Goal: Complete application form

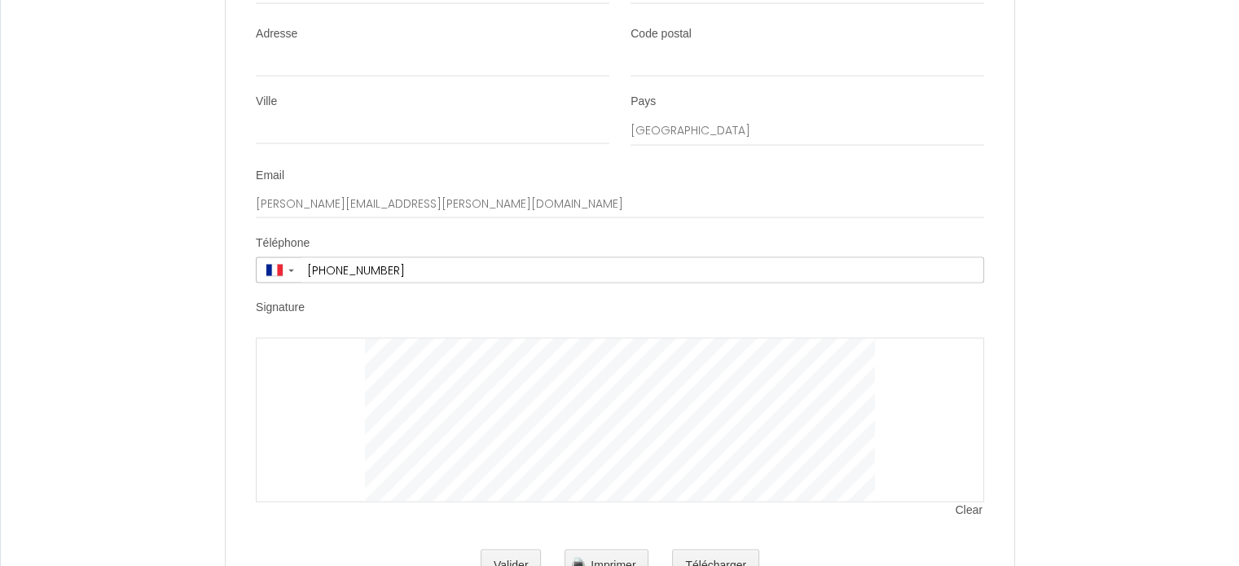
scroll to position [3300, 0]
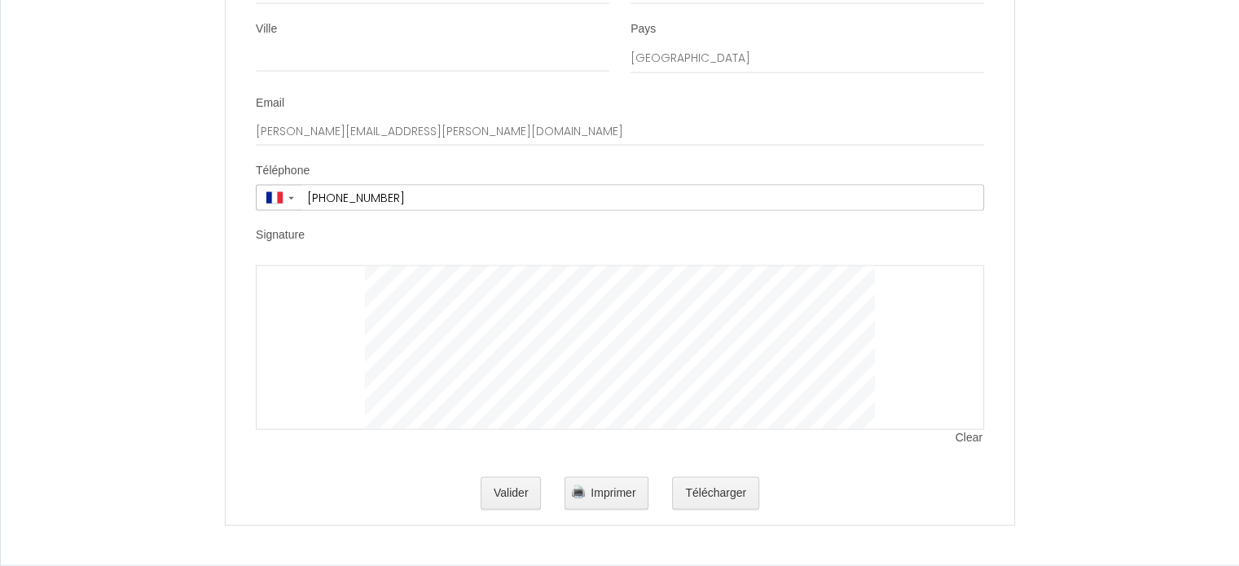
click at [321, 309] on div at bounding box center [620, 348] width 728 height 165
click at [314, 310] on div at bounding box center [620, 348] width 728 height 165
drag, startPoint x: 314, startPoint y: 310, endPoint x: 314, endPoint y: 341, distance: 31.0
click at [314, 341] on div at bounding box center [620, 348] width 728 height 165
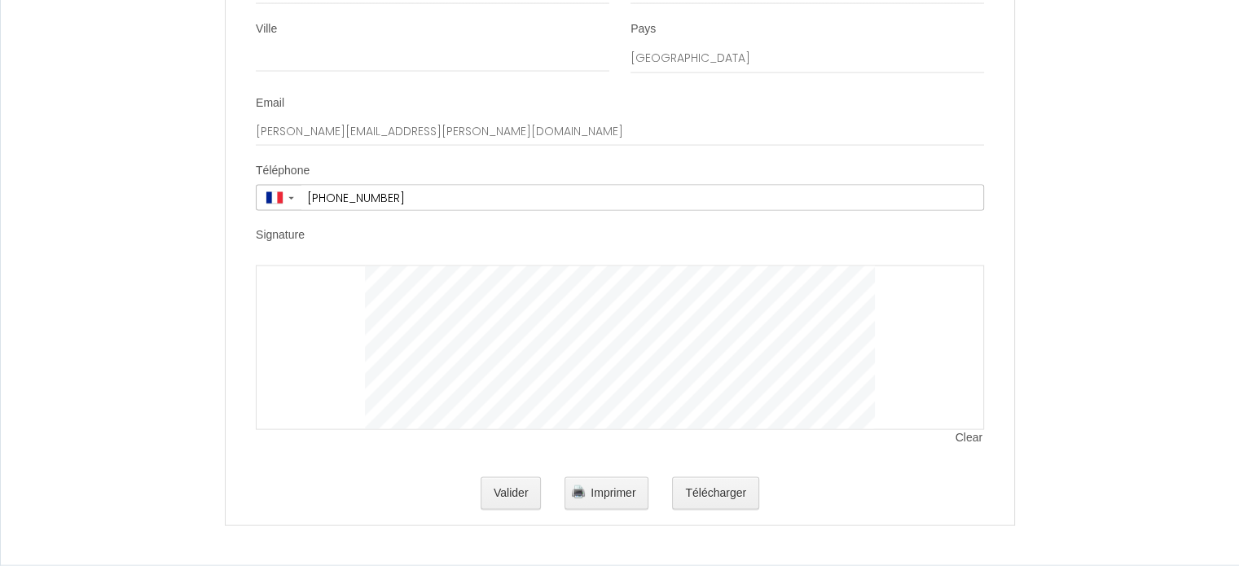
click at [287, 300] on div at bounding box center [620, 348] width 728 height 165
click at [288, 300] on div at bounding box center [620, 348] width 728 height 165
click at [356, 320] on div at bounding box center [620, 348] width 728 height 165
click at [288, 286] on div at bounding box center [620, 348] width 728 height 165
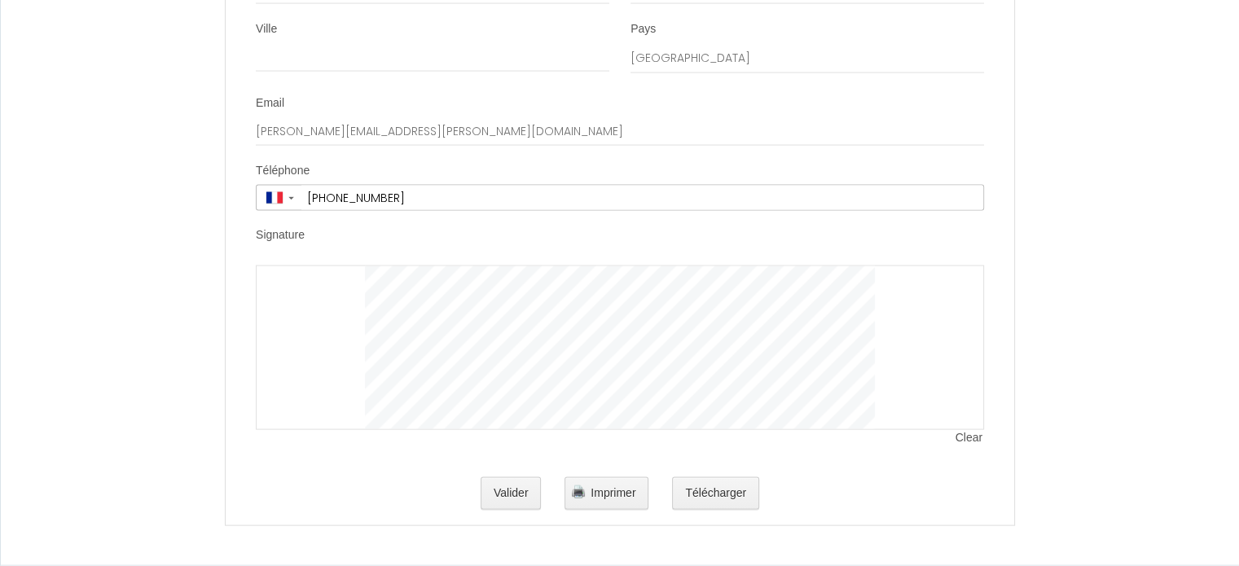
drag, startPoint x: 440, startPoint y: 430, endPoint x: 329, endPoint y: 319, distance: 156.7
click at [329, 319] on div at bounding box center [620, 348] width 728 height 165
click at [311, 335] on div at bounding box center [620, 348] width 728 height 165
drag, startPoint x: 520, startPoint y: 494, endPoint x: 295, endPoint y: 432, distance: 233.4
click at [514, 494] on button "Valider" at bounding box center [511, 493] width 61 height 33
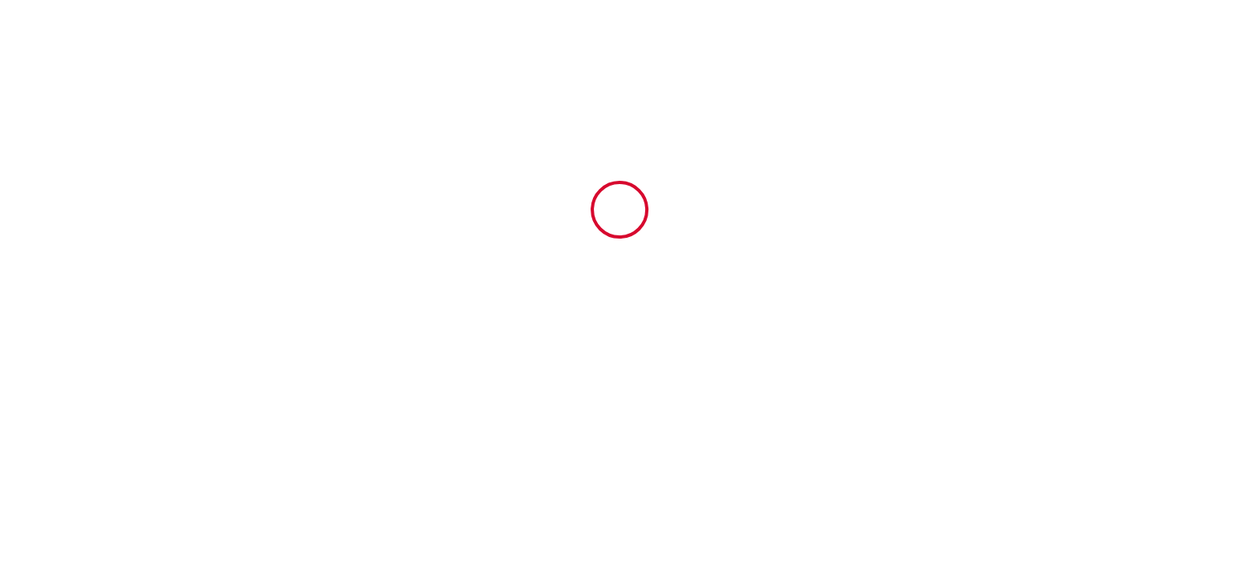
scroll to position [0, 0]
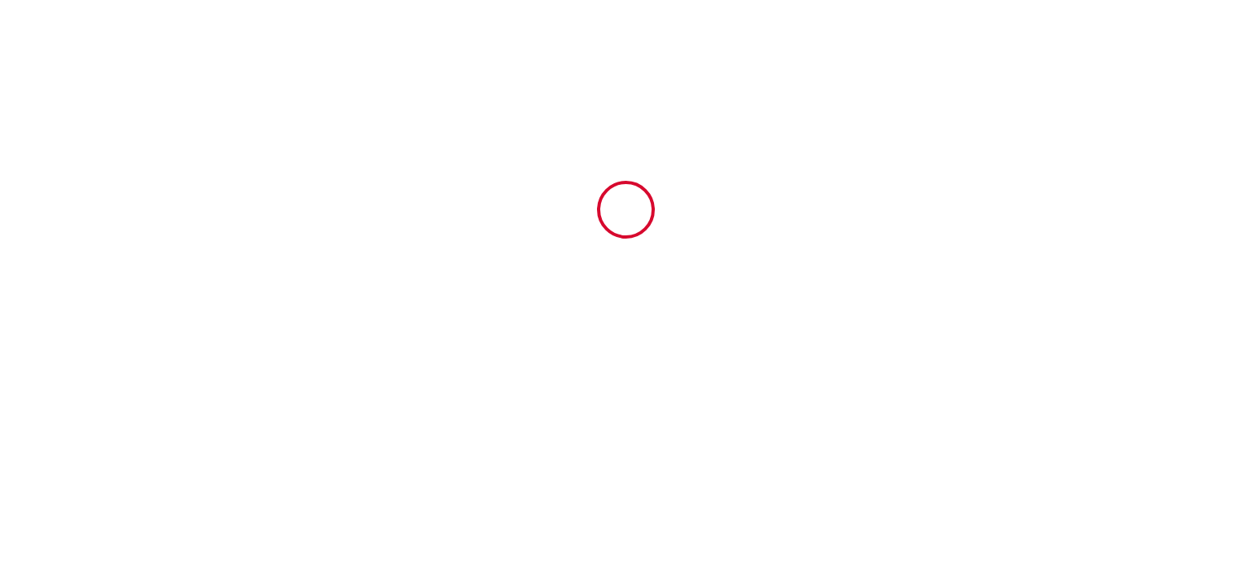
type input "50"
type input "160"
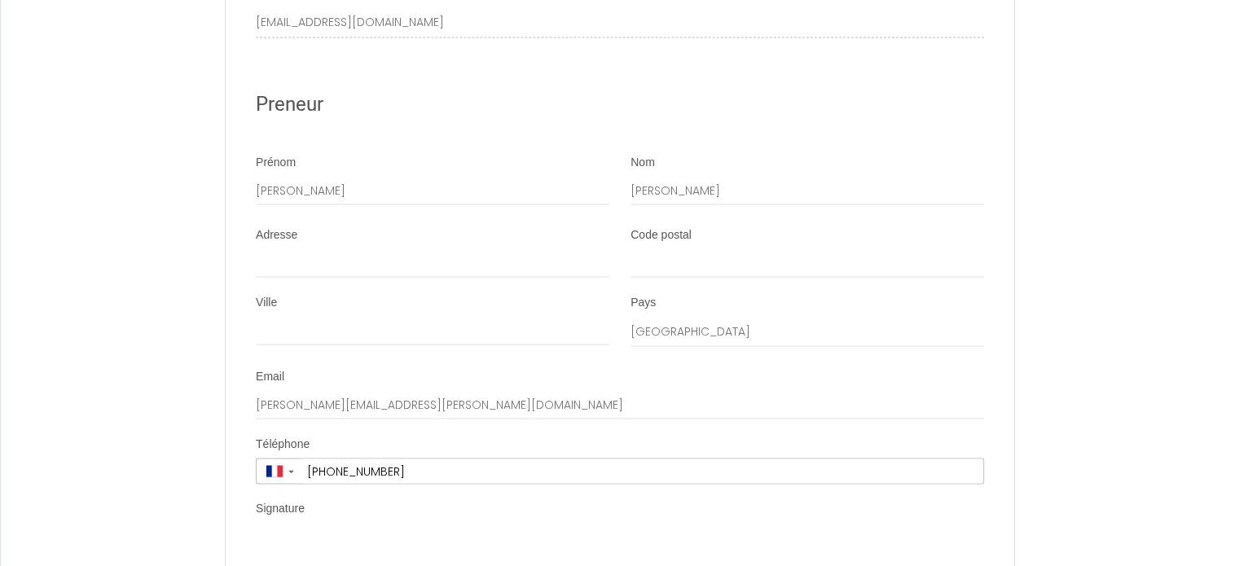
scroll to position [3258, 0]
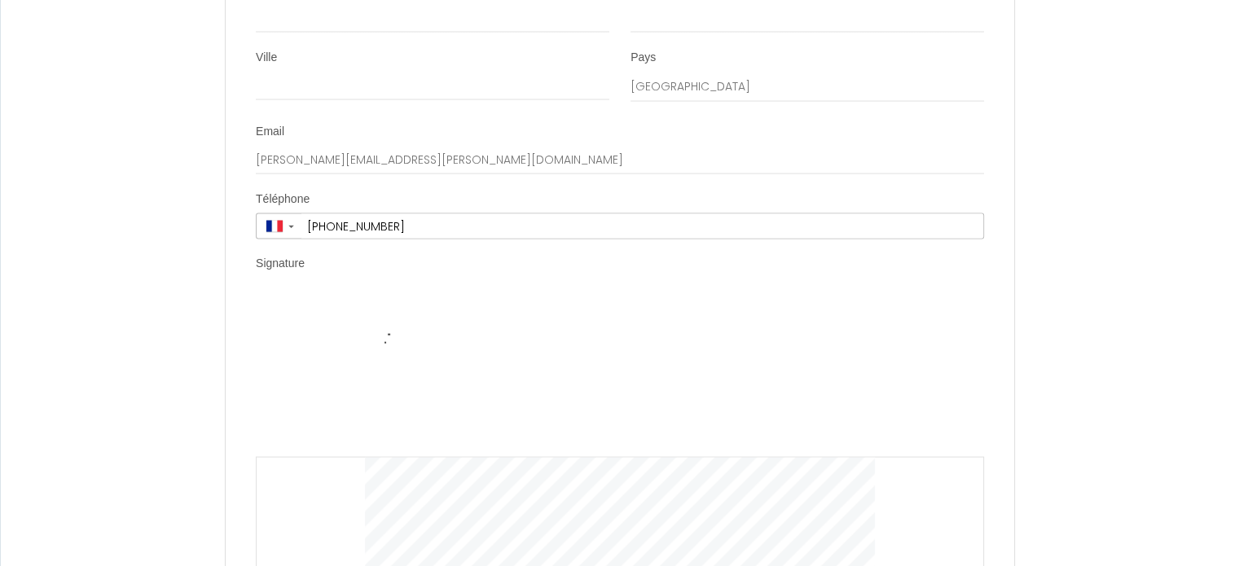
click at [312, 358] on div "Clear" at bounding box center [620, 457] width 728 height 327
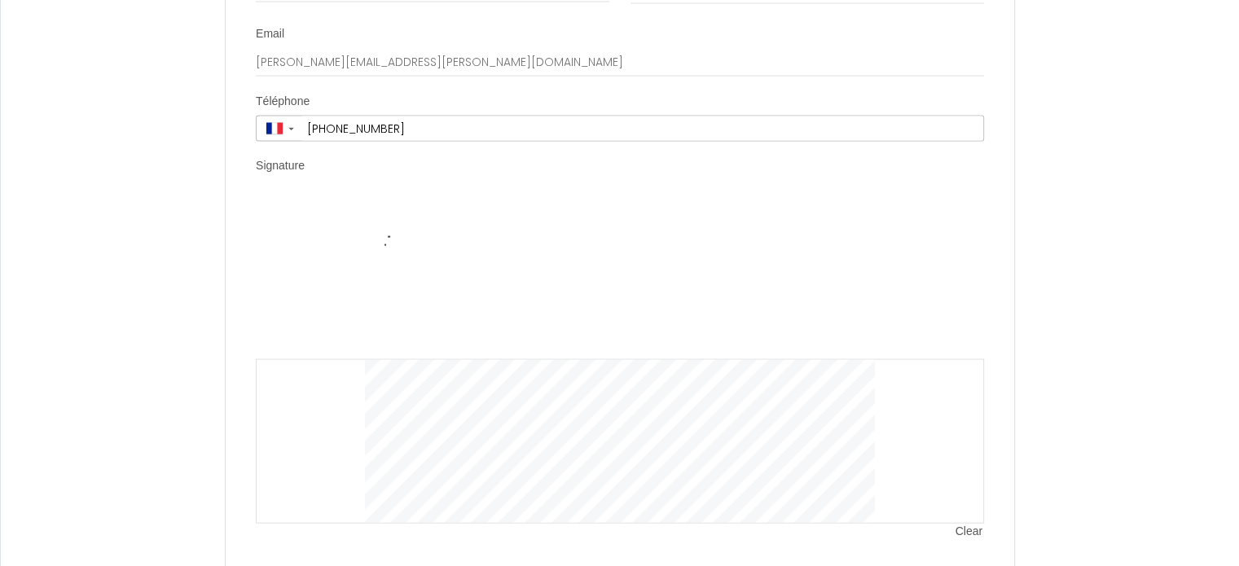
scroll to position [3463, 0]
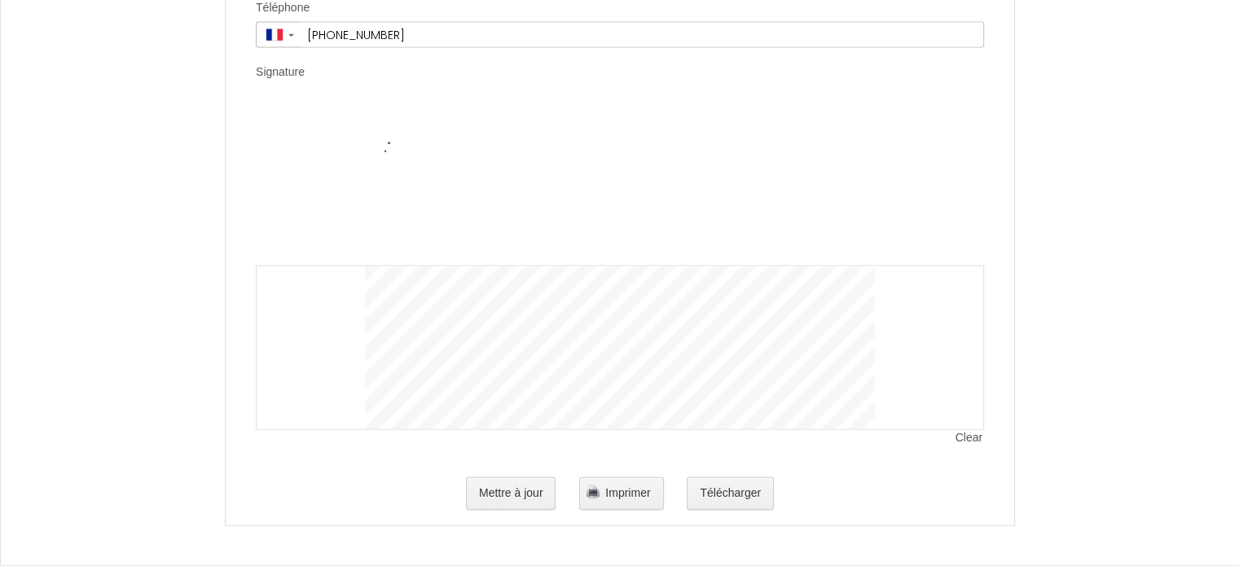
drag, startPoint x: 361, startPoint y: 152, endPoint x: 291, endPoint y: 120, distance: 77.3
click at [291, 120] on div "Clear" at bounding box center [620, 266] width 728 height 327
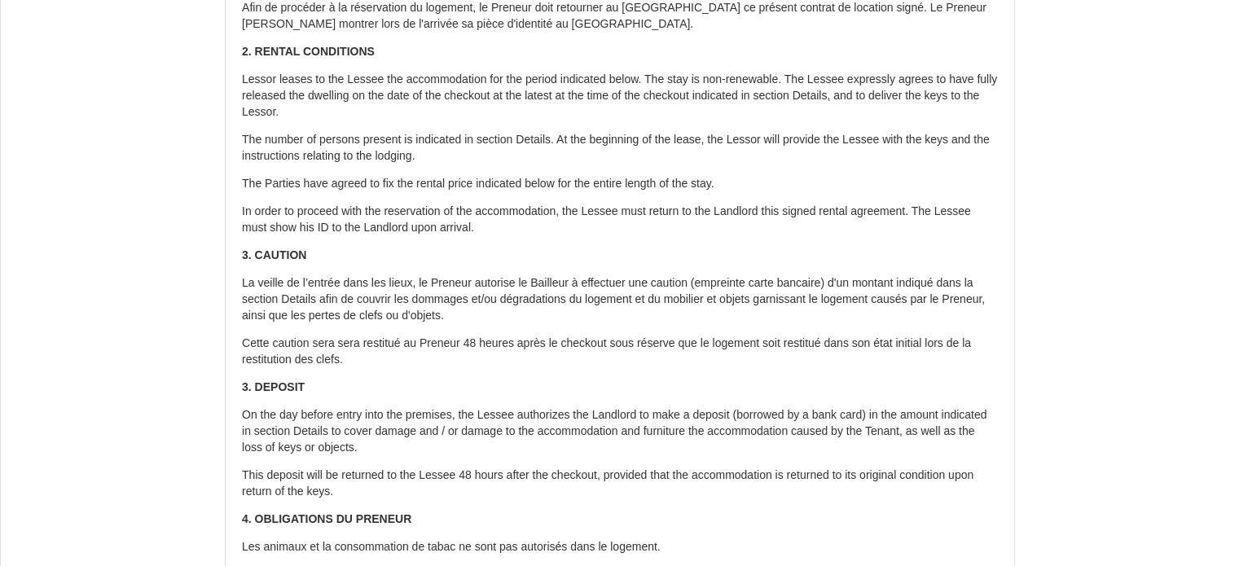
scroll to position [531, 0]
